Goal: Check status: Check status

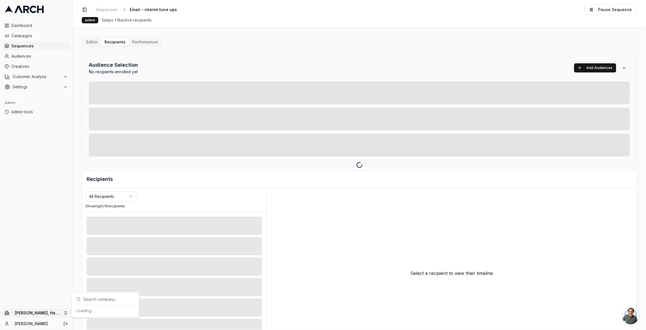
click at [61, 312] on html "Dashboard Campaigns Sequences Audiences Creatives Customer Analysis Settings Ad…" at bounding box center [323, 165] width 646 height 330
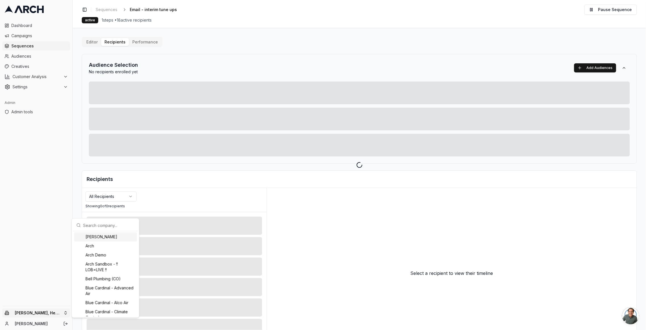
click at [104, 227] on input "text" at bounding box center [108, 225] width 51 height 11
type input "paci"
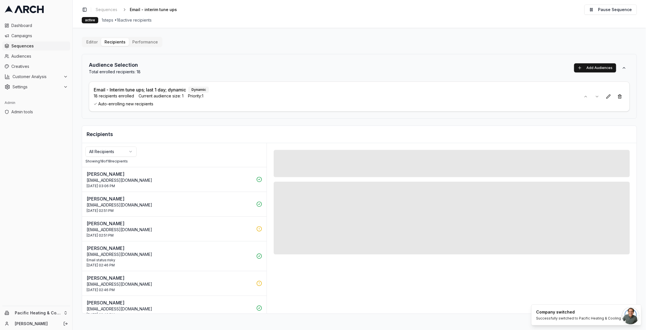
click at [344, 68] on div "Audience Selection Total enrolled recipients: 18 Add Audiences" at bounding box center [359, 68] width 541 height 14
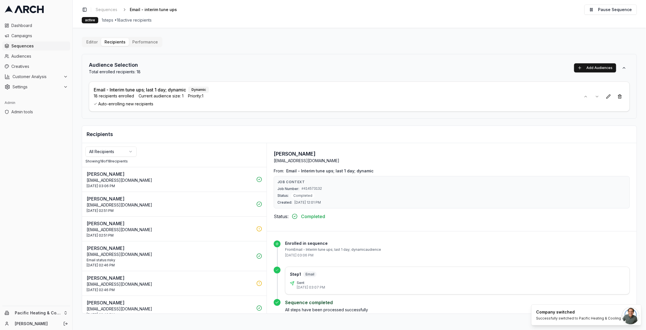
click at [219, 236] on button "[PERSON_NAME] [EMAIL_ADDRESS][DOMAIN_NAME] [DATE] 02:51 PM" at bounding box center [174, 229] width 185 height 24
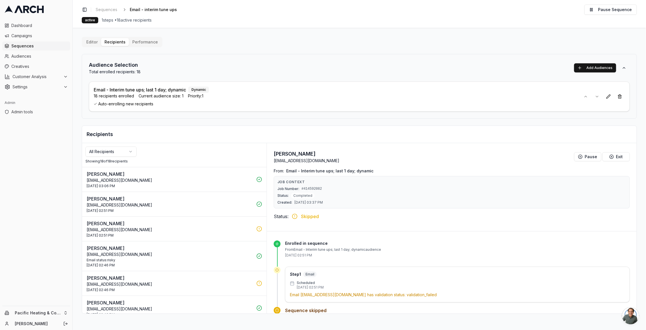
scroll to position [1, 0]
click at [223, 274] on p "[PERSON_NAME]" at bounding box center [170, 277] width 166 height 7
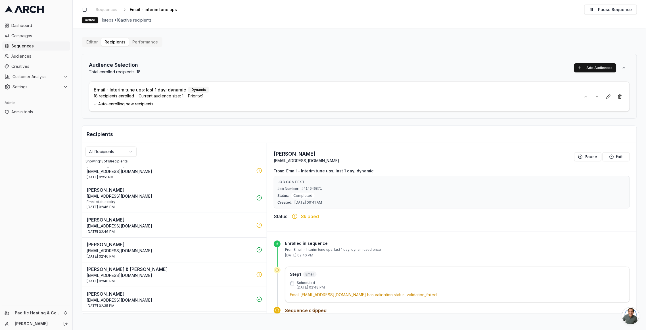
scroll to position [83, 0]
click at [227, 248] on p "[EMAIL_ADDRESS][DOMAIN_NAME]" at bounding box center [170, 251] width 166 height 6
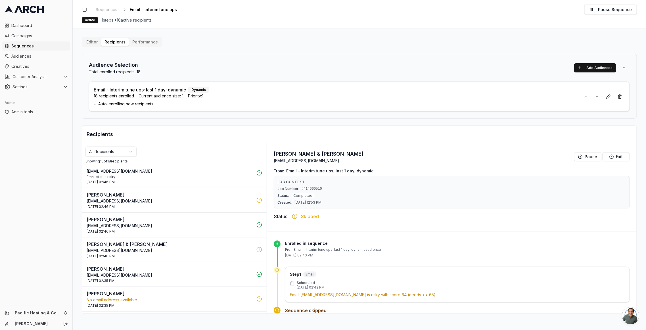
scroll to position [139, 0]
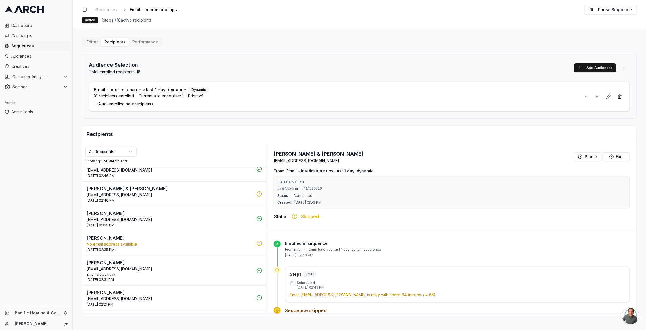
click at [232, 248] on div "[DATE] 02:35 PM" at bounding box center [170, 250] width 166 height 5
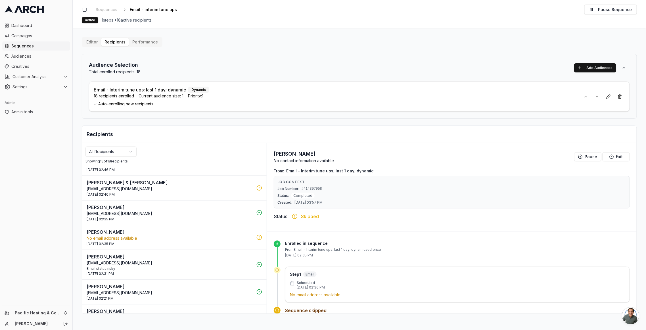
scroll to position [306, 0]
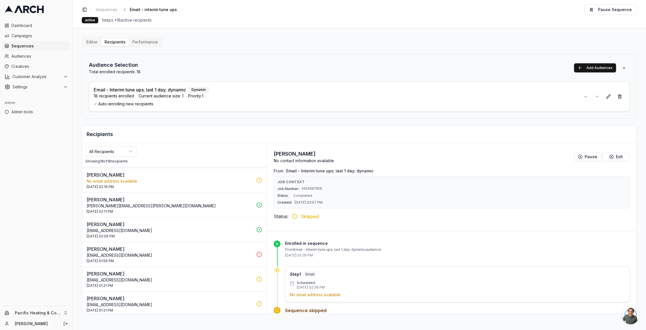
click at [228, 259] on div "[DATE] 01:56 PM" at bounding box center [170, 261] width 166 height 5
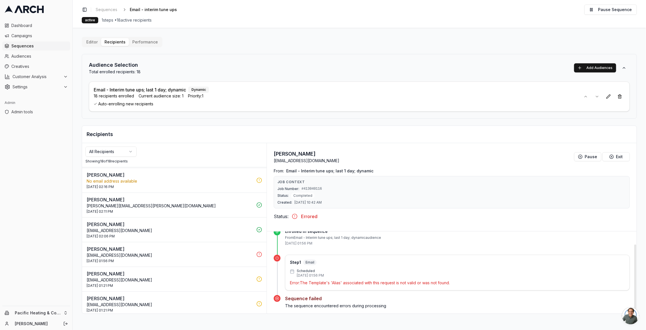
scroll to position [15, 0]
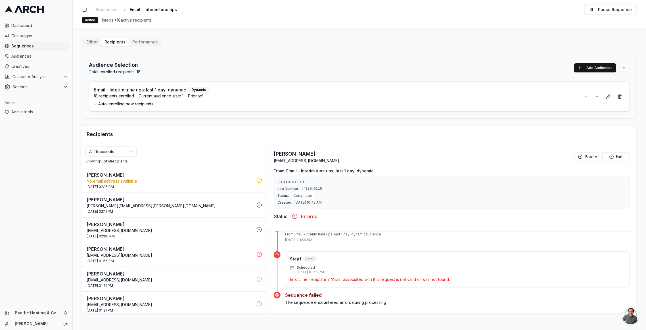
click at [218, 284] on div "[DATE] 01:21 PM" at bounding box center [170, 286] width 166 height 5
click at [218, 303] on p "[EMAIL_ADDRESS][DOMAIN_NAME]" at bounding box center [170, 305] width 166 height 6
